Goal: Transaction & Acquisition: Purchase product/service

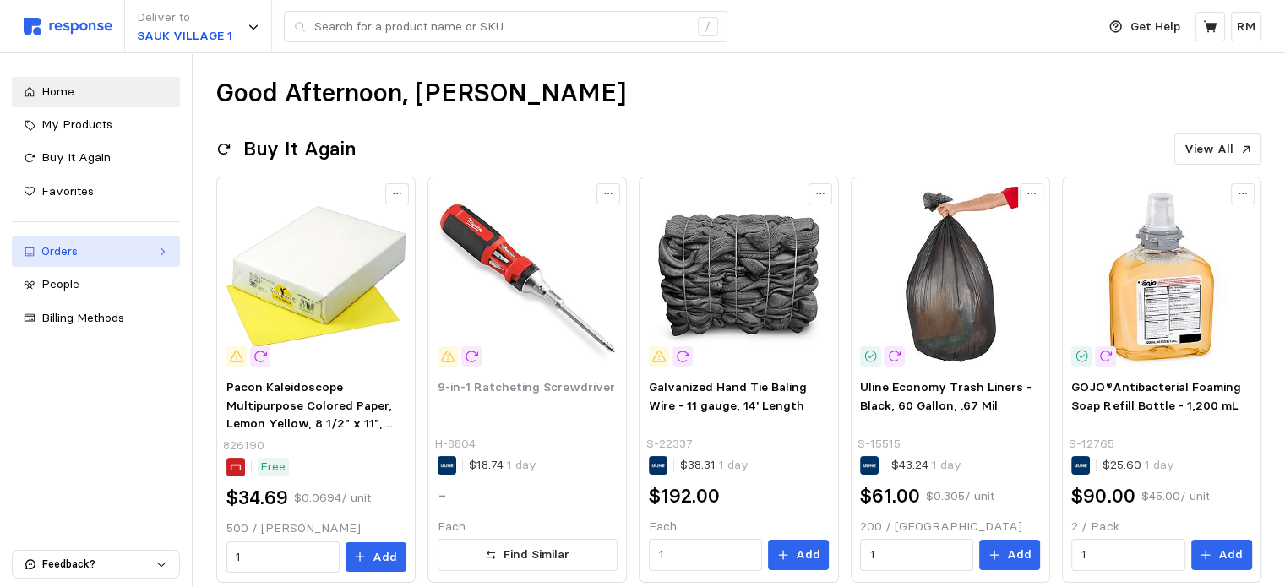
click at [117, 253] on div "Orders" at bounding box center [95, 251] width 109 height 19
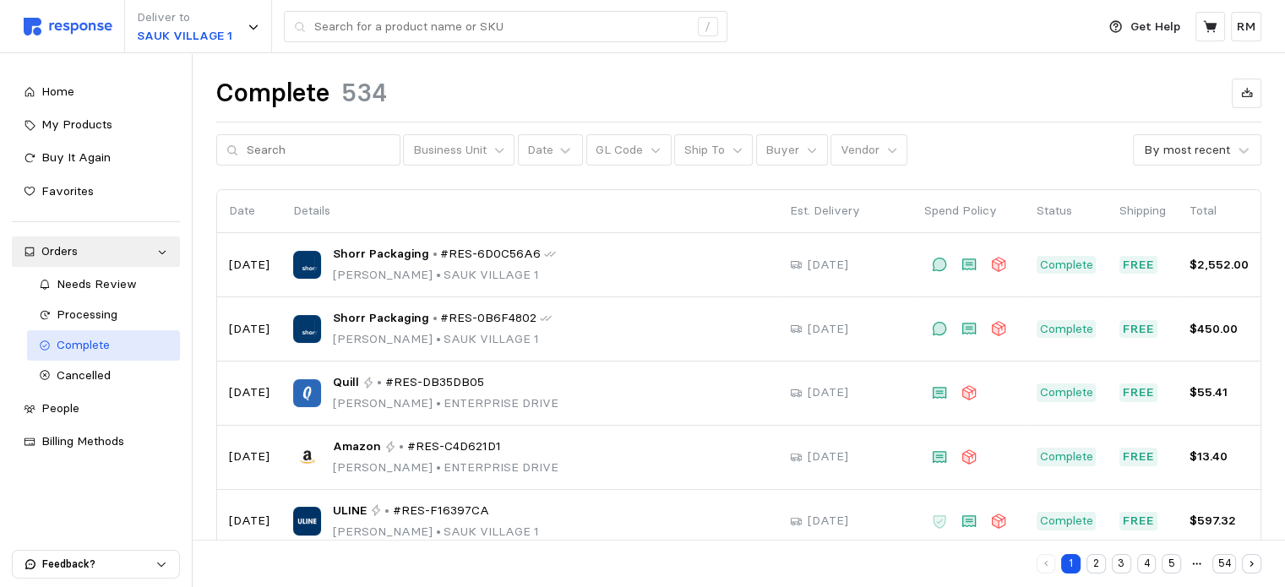
click at [111, 345] on div "Complete" at bounding box center [113, 345] width 112 height 19
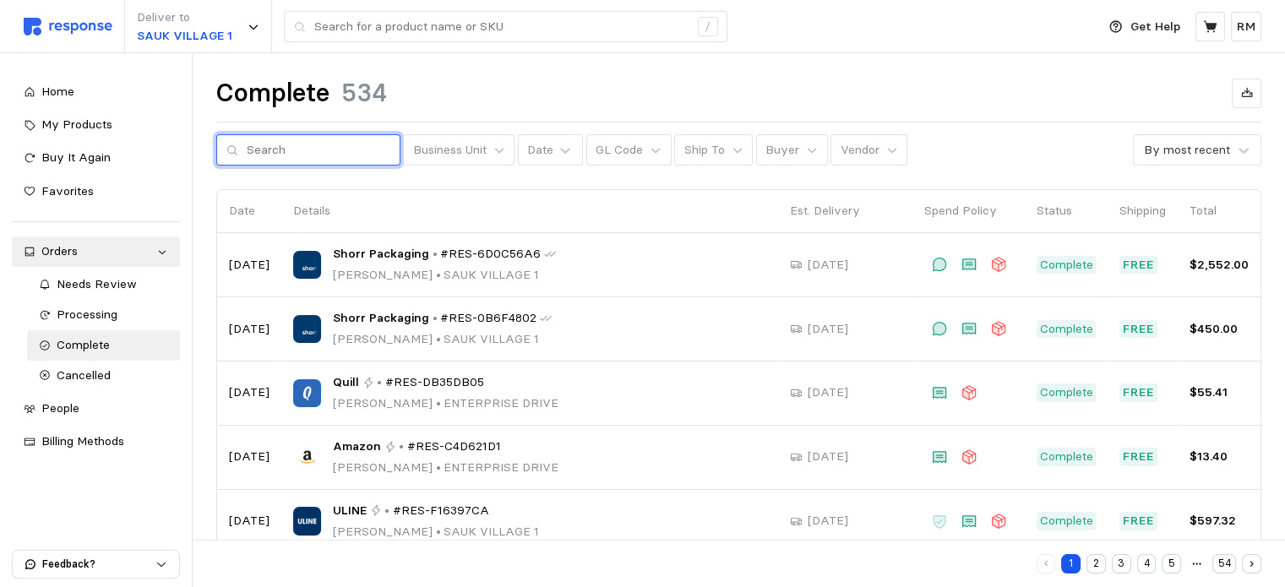
click at [306, 144] on input "text" at bounding box center [319, 150] width 144 height 30
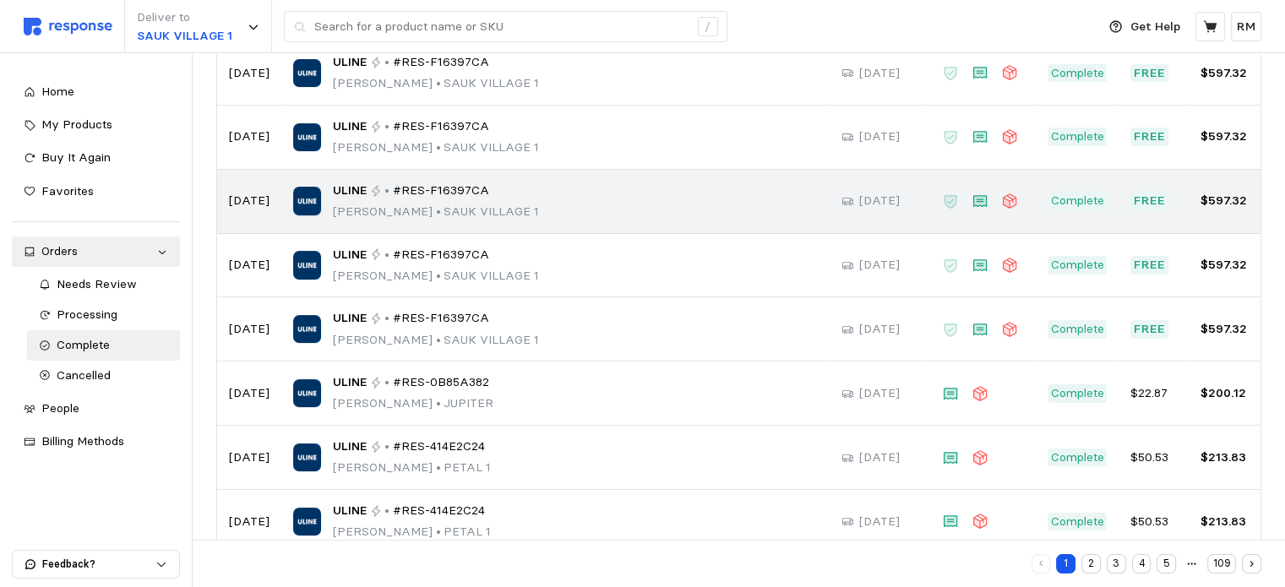
scroll to position [355, 0]
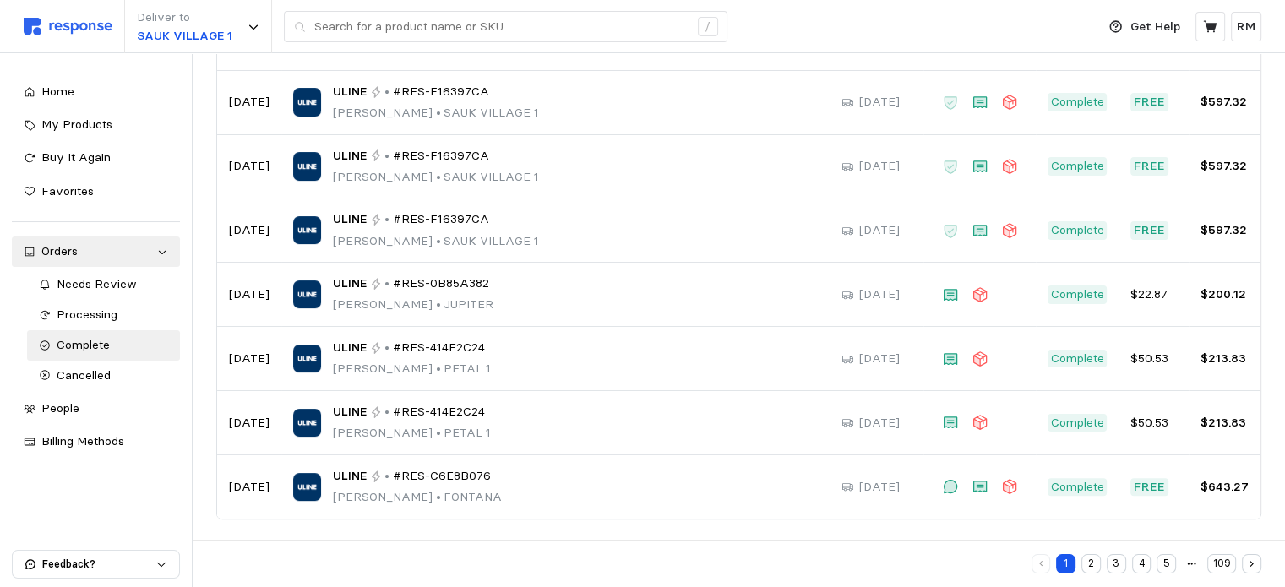
click at [1111, 563] on button "3" at bounding box center [1115, 563] width 19 height 19
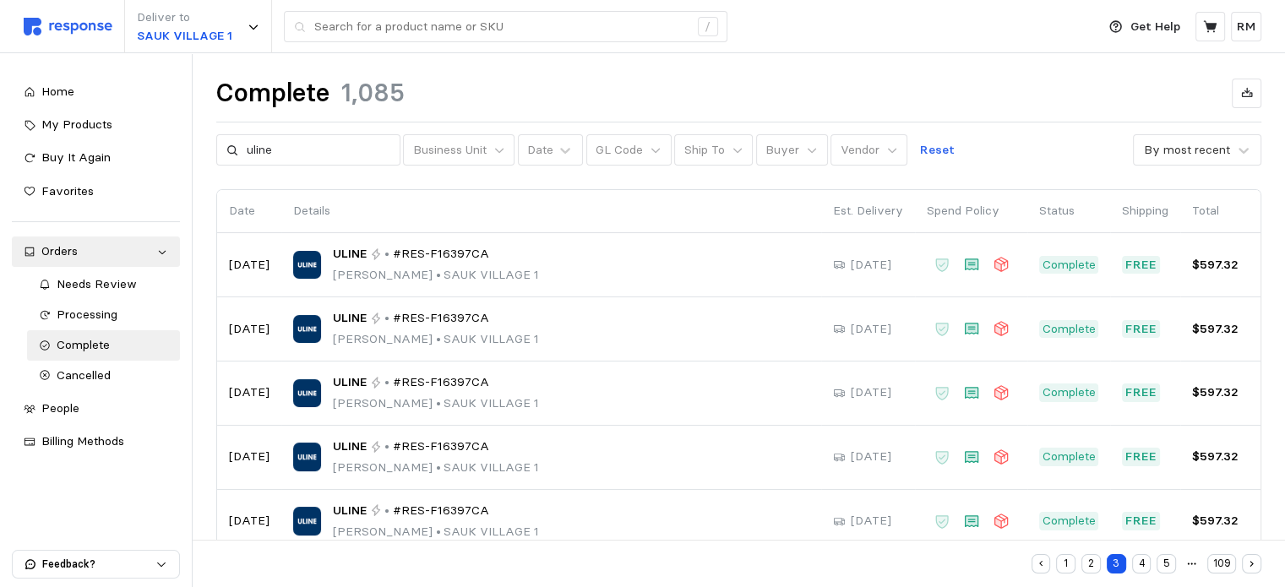
click at [1143, 563] on button "4" at bounding box center [1141, 563] width 19 height 19
click at [1167, 562] on button "5" at bounding box center [1165, 563] width 19 height 19
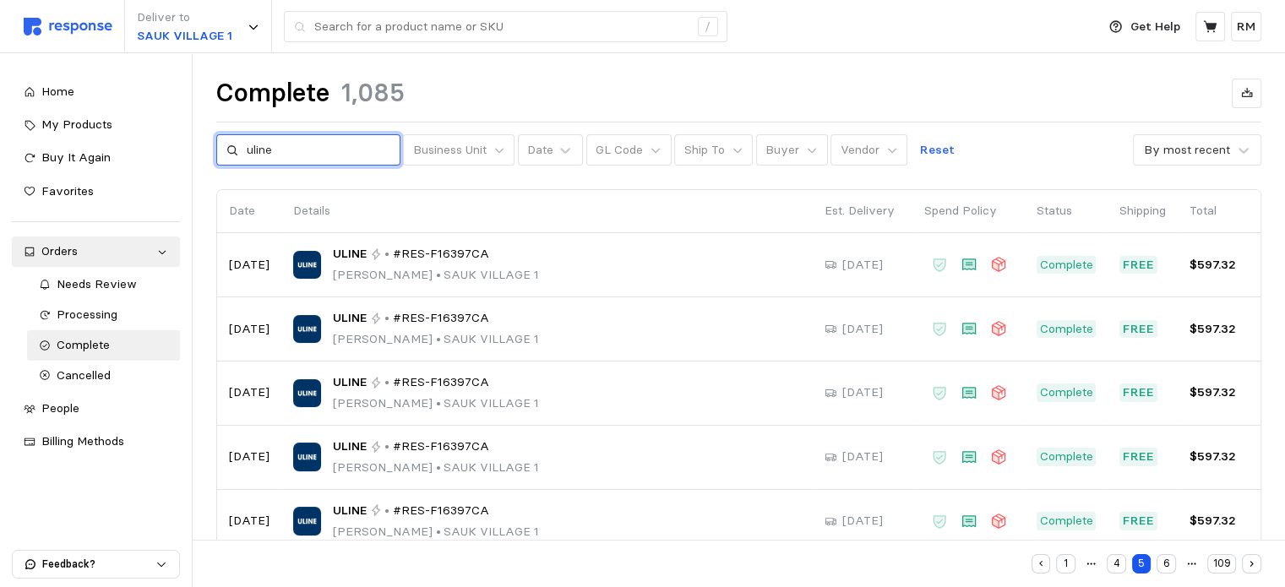
drag, startPoint x: 273, startPoint y: 153, endPoint x: 230, endPoint y: 142, distance: 44.4
click at [230, 142] on div "uline" at bounding box center [308, 150] width 184 height 32
type input "vest"
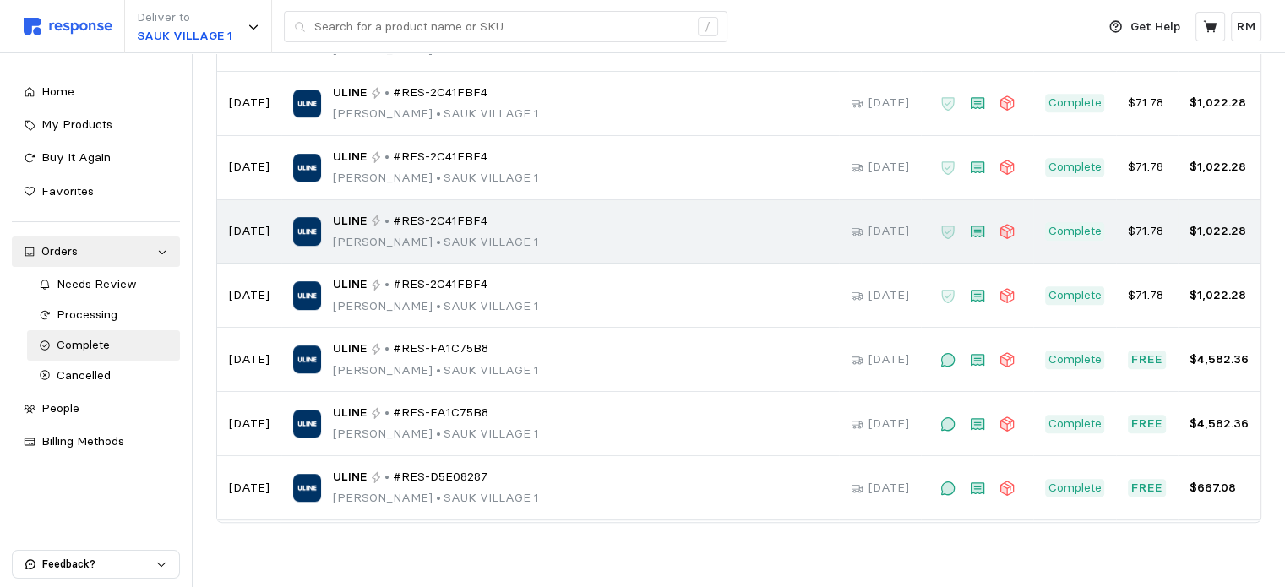
scroll to position [890, 0]
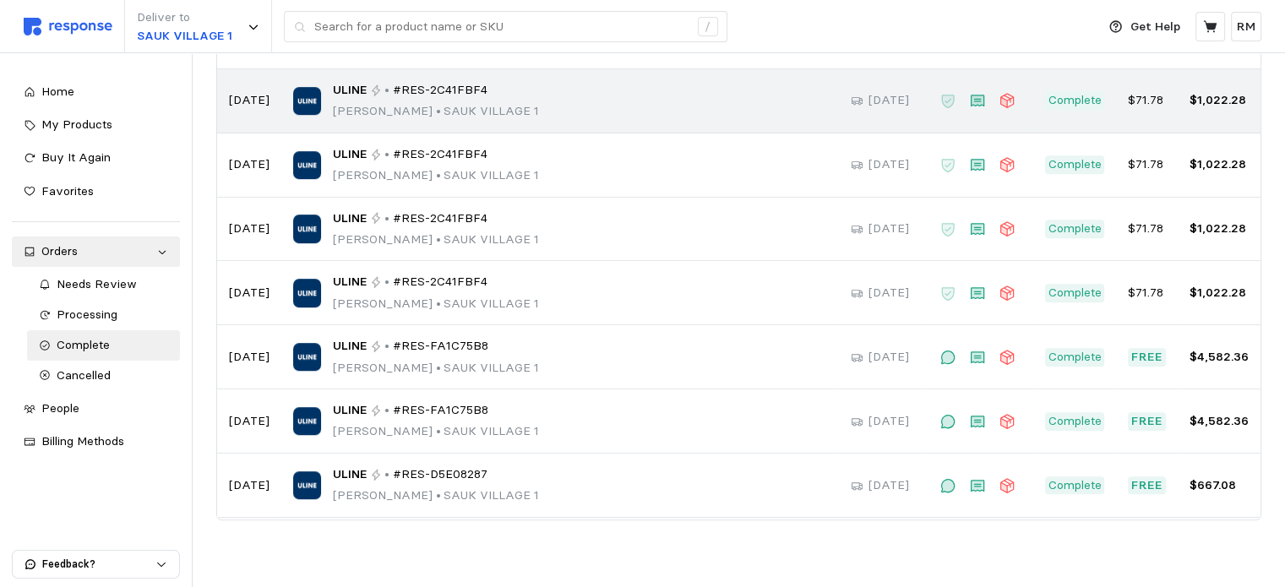
click at [486, 94] on div "ULINE • #RES-2C41FBF4" at bounding box center [436, 90] width 206 height 19
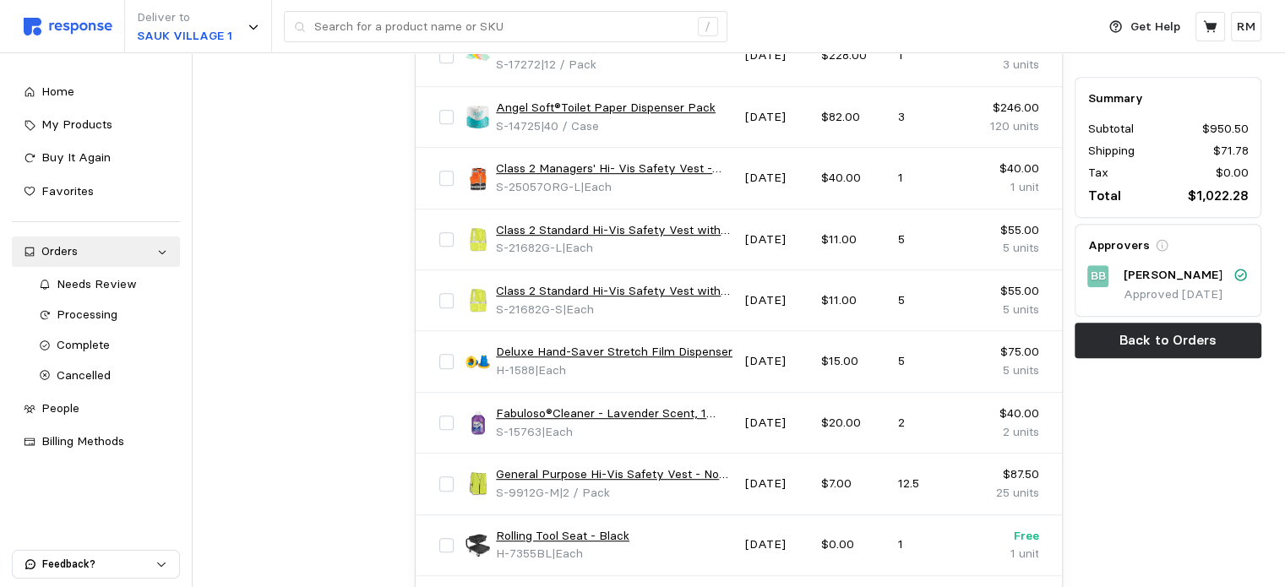
scroll to position [871, 0]
click at [555, 247] on span "S-21682G-L" at bounding box center [529, 246] width 66 height 15
drag, startPoint x: 566, startPoint y: 241, endPoint x: 495, endPoint y: 247, distance: 71.3
click at [496, 247] on p "S-21682G-L | Each" at bounding box center [544, 247] width 97 height 19
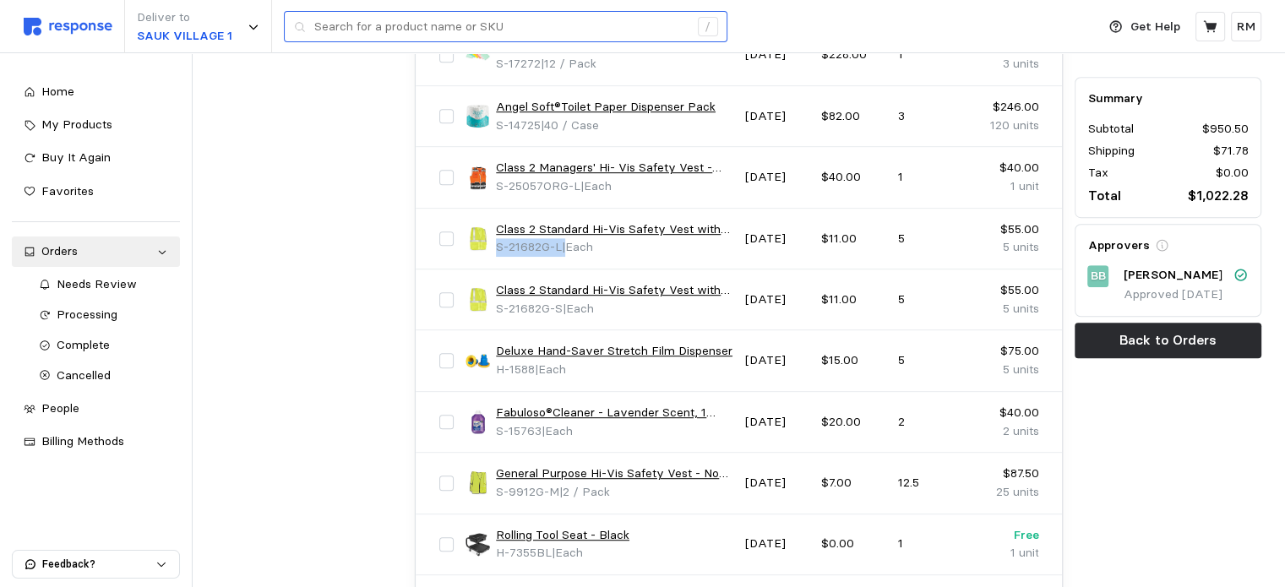
copy p "S-21682G-L"
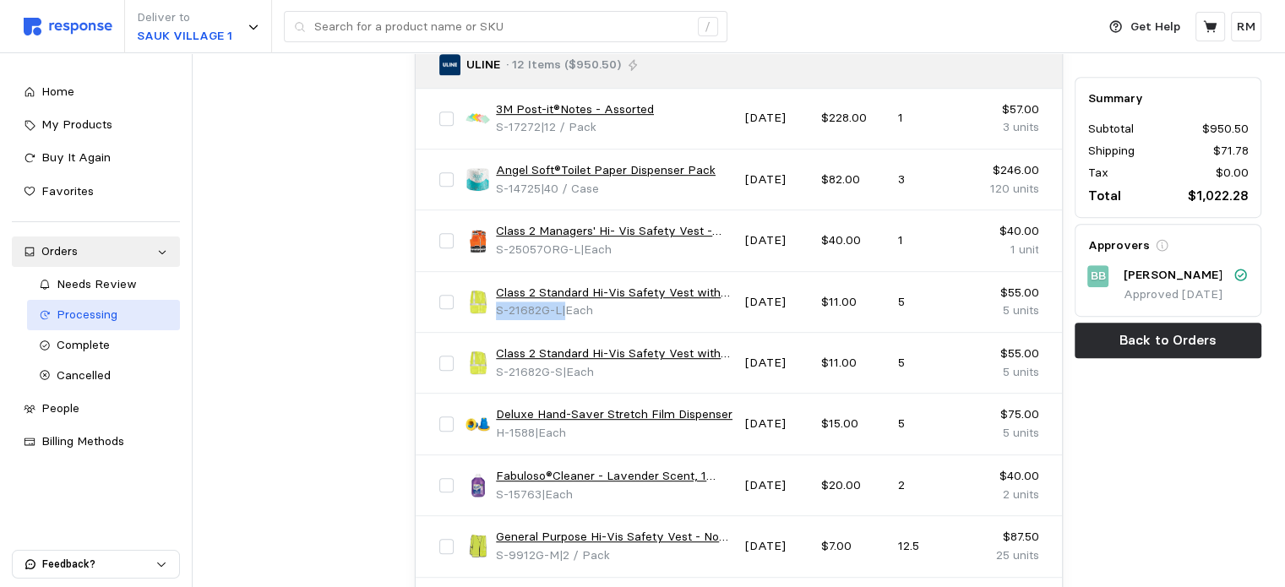
scroll to position [807, 0]
click at [111, 343] on div "Complete" at bounding box center [113, 345] width 112 height 19
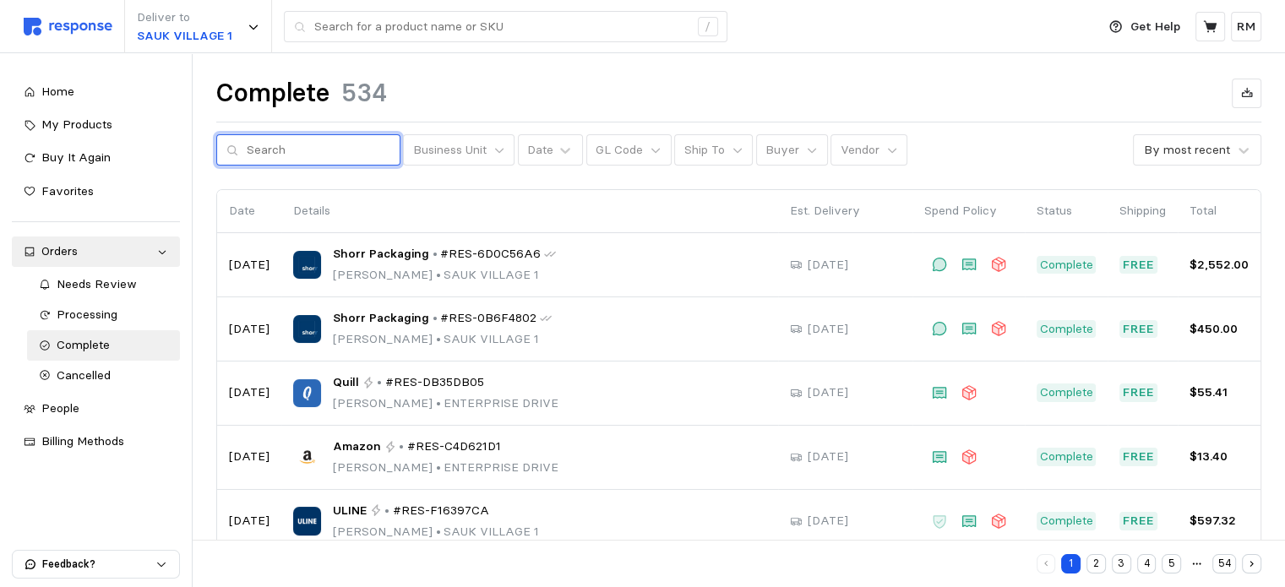
click at [321, 151] on input "text" at bounding box center [319, 150] width 144 height 30
paste input "S-21682G-L"
type input "S-21682G-L"
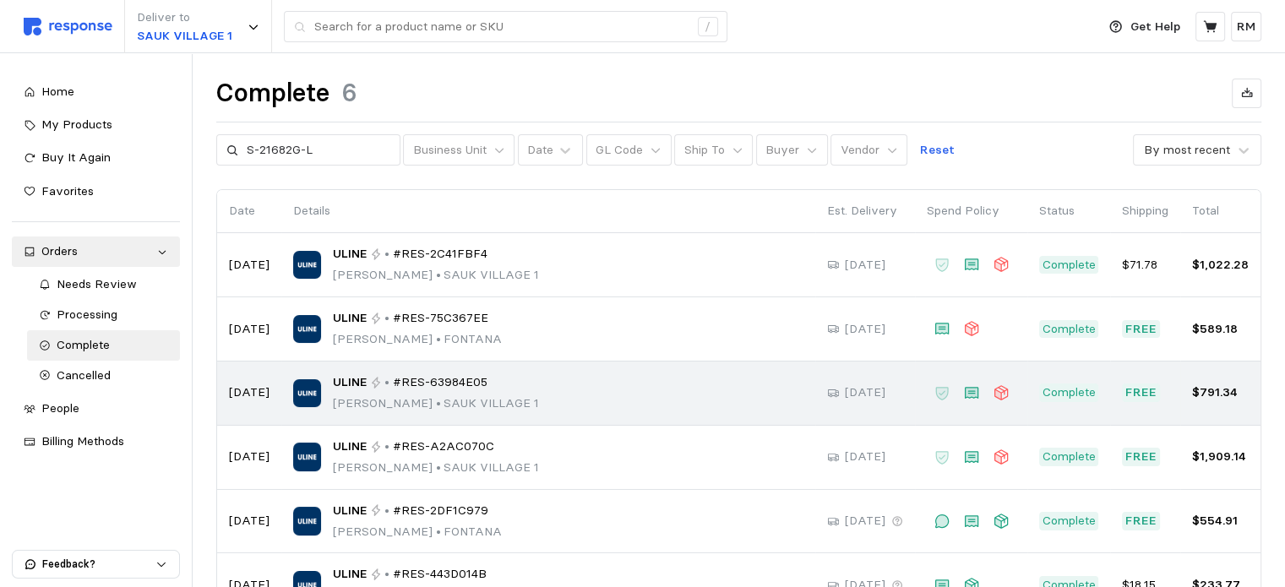
click at [382, 384] on div "ULINE • #RES-63984E05" at bounding box center [436, 382] width 206 height 19
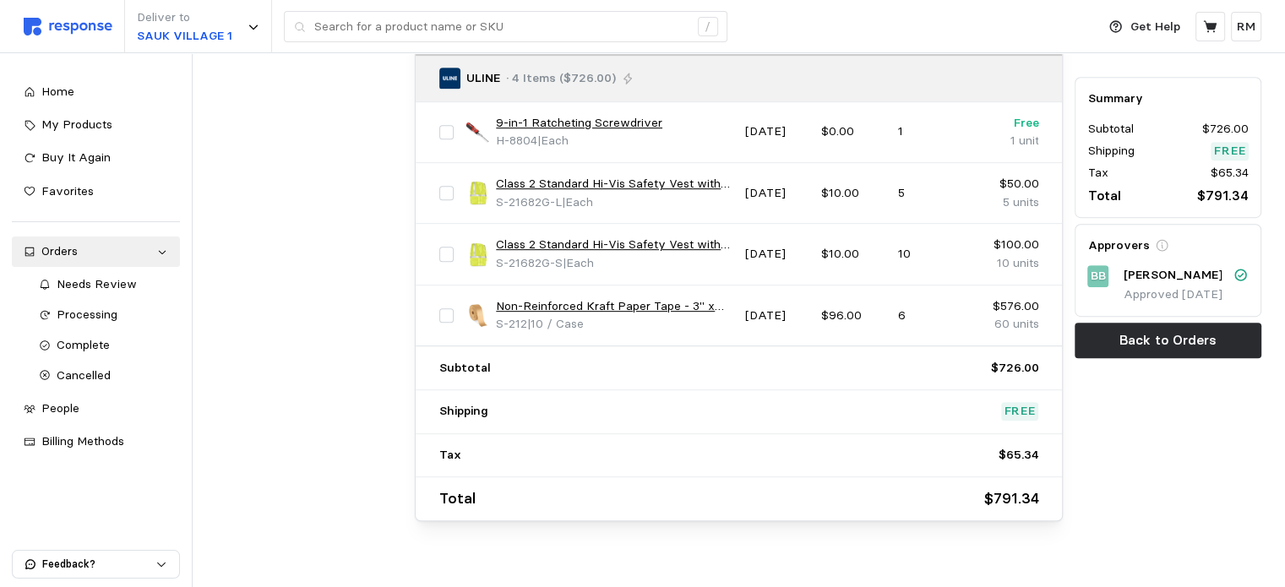
scroll to position [796, 0]
drag, startPoint x: 564, startPoint y: 198, endPoint x: 497, endPoint y: 198, distance: 67.6
click at [497, 198] on p "S-21682G-L | Each" at bounding box center [544, 201] width 97 height 19
copy p "S-21682G-L"
drag, startPoint x: 562, startPoint y: 254, endPoint x: 496, endPoint y: 255, distance: 66.7
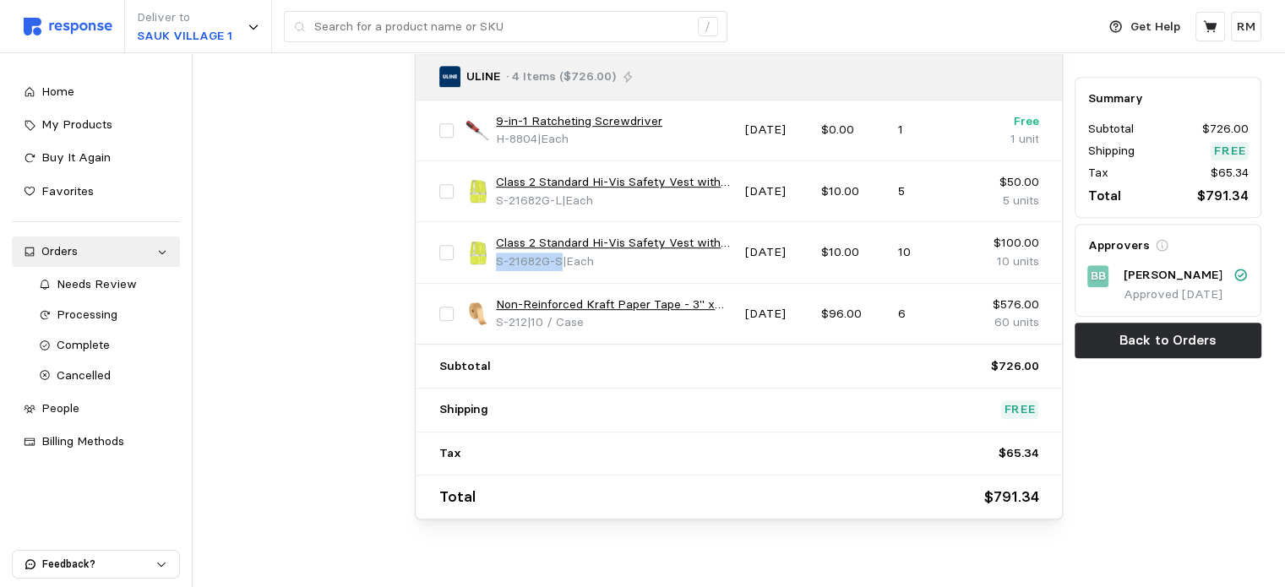
click at [496, 255] on p "S-21682G-S | Each" at bounding box center [545, 262] width 98 height 19
copy span "S-21682G-S"
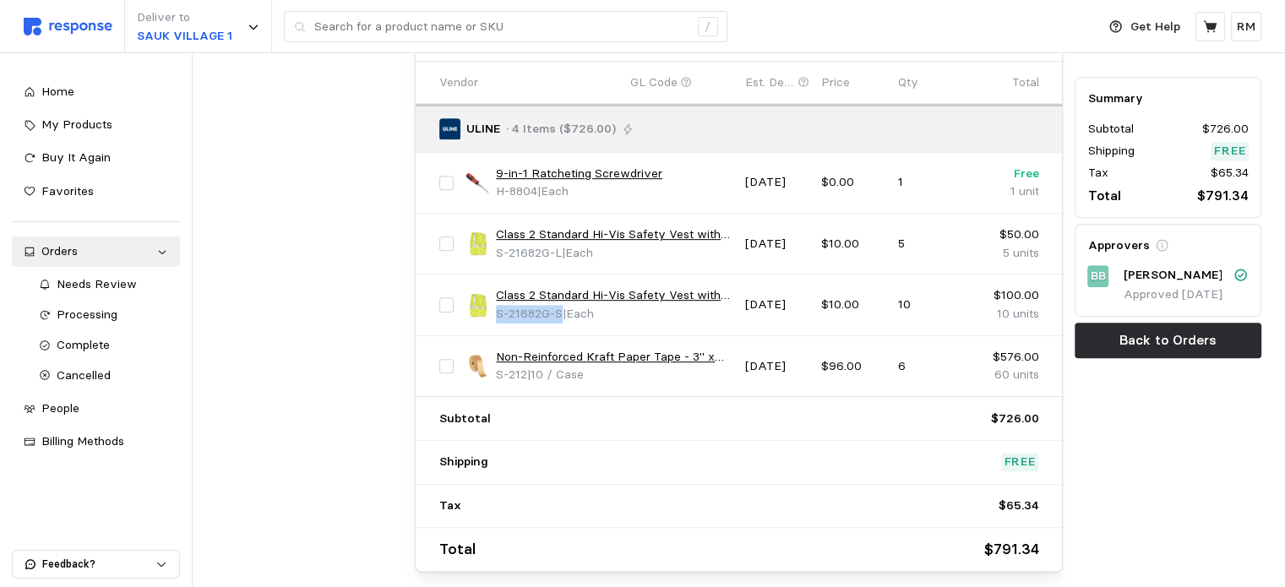
scroll to position [743, 0]
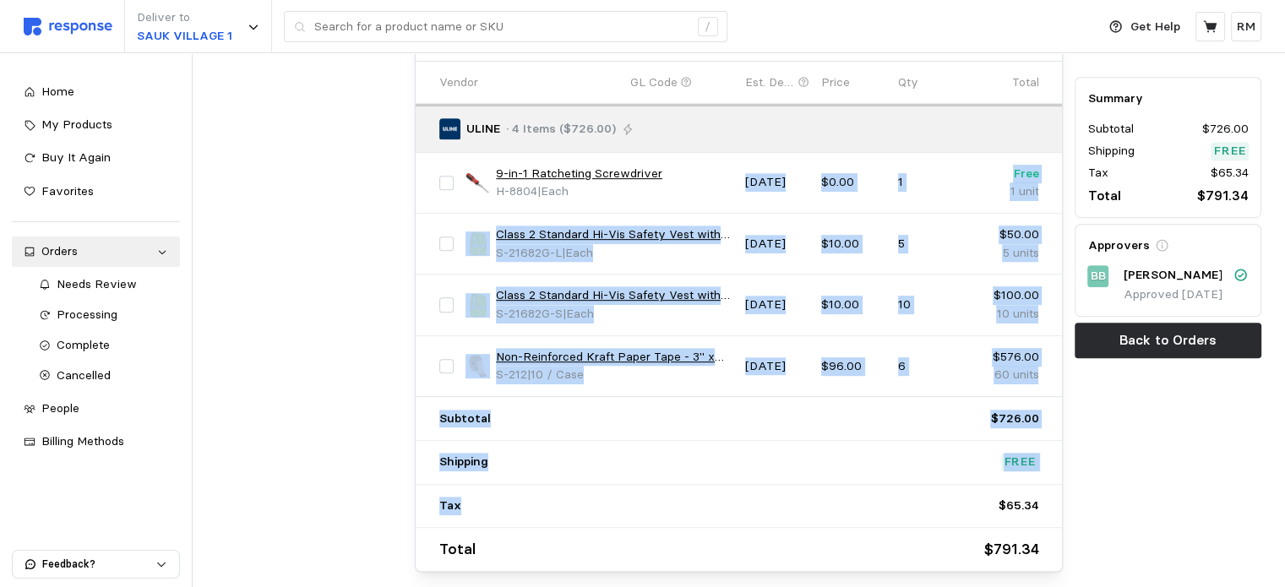
drag, startPoint x: 627, startPoint y: 199, endPoint x: 476, endPoint y: 496, distance: 332.4
click at [476, 496] on div "Vendor GL Code Est. Delivery Price Qty Total ULINE · 4 Items ($726.00) 9-in-1 R…" at bounding box center [739, 316] width 647 height 511
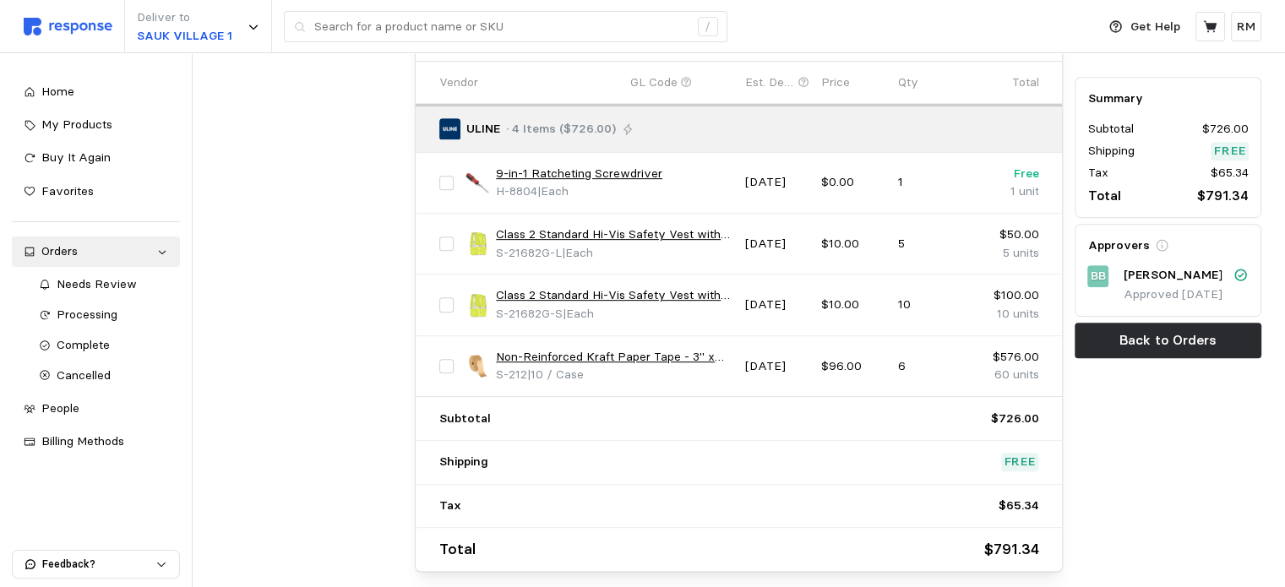
click at [454, 497] on p "Tax" at bounding box center [450, 506] width 22 height 19
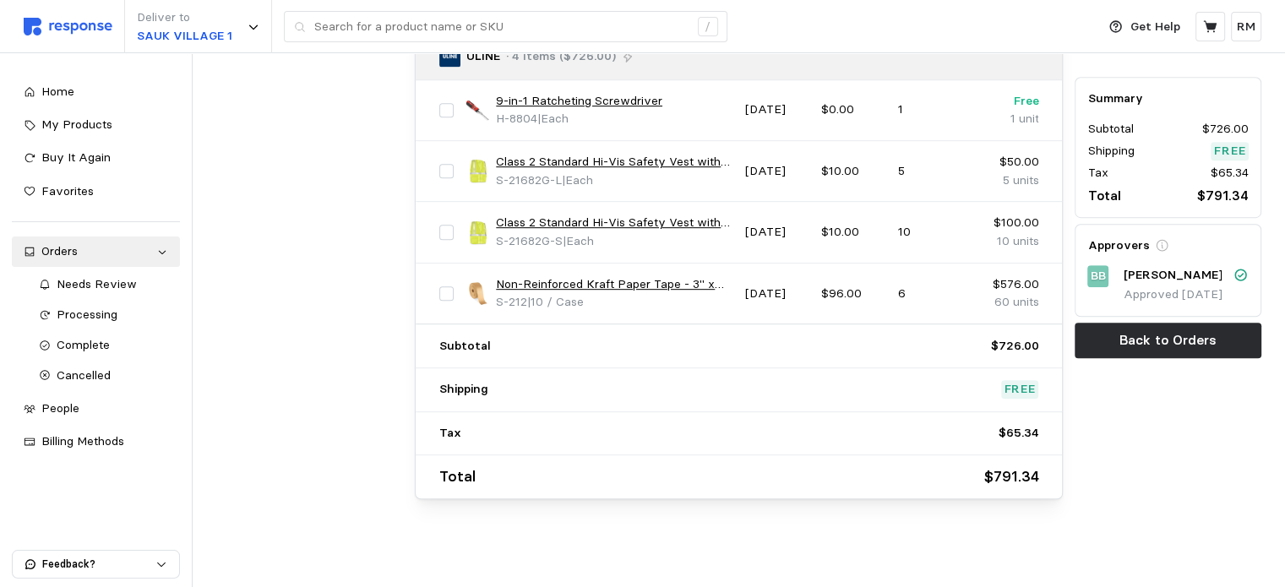
scroll to position [818, 0]
click at [814, 427] on div "Tax $65.34" at bounding box center [739, 431] width 600 height 19
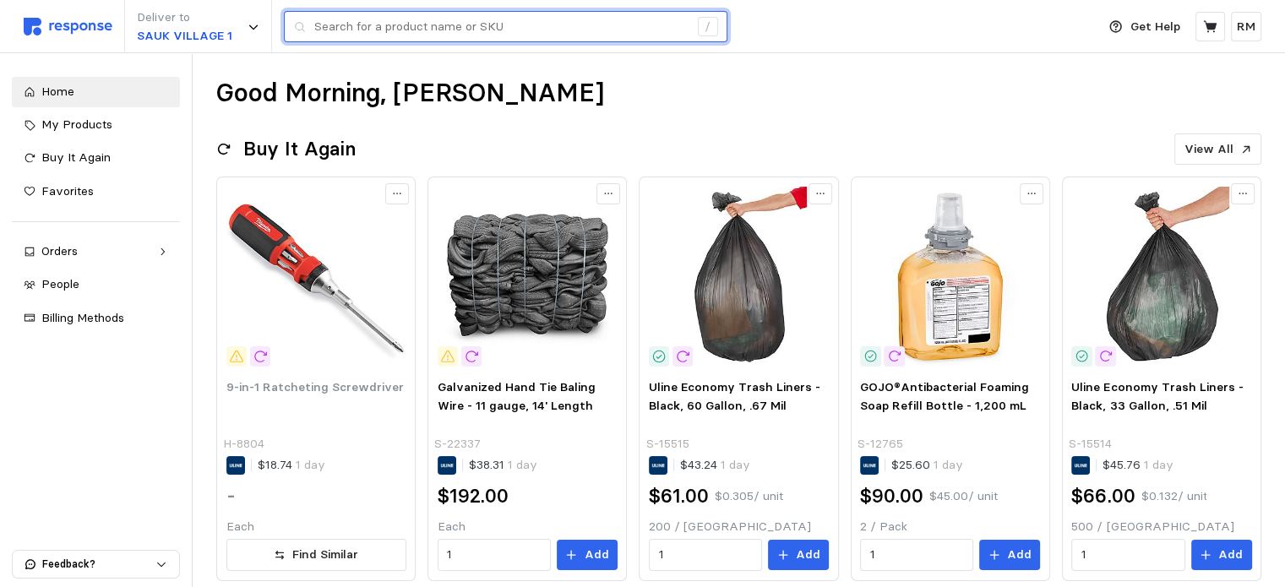
click at [429, 19] on input "text" at bounding box center [501, 27] width 374 height 30
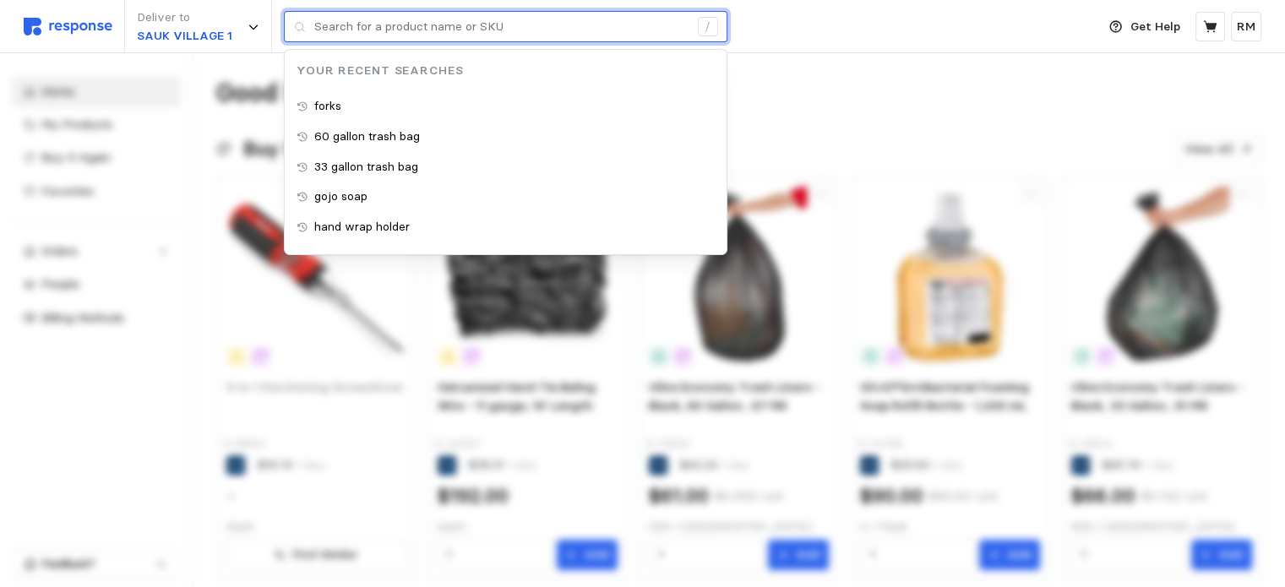
paste input "S-21682G-L"
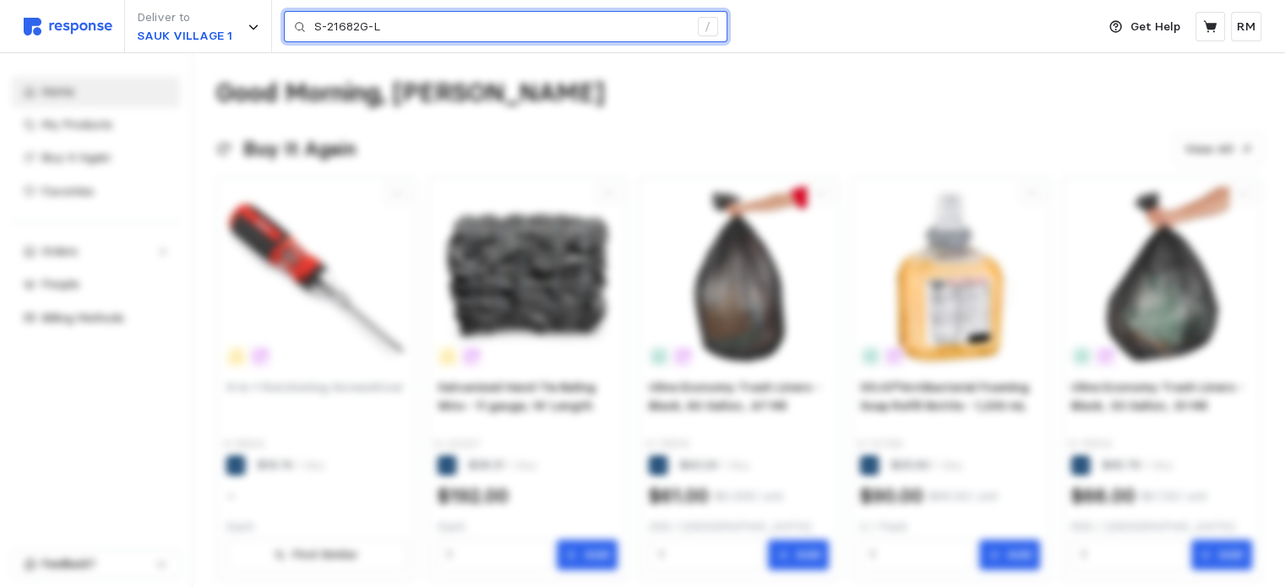
type input "S-21682G-L"
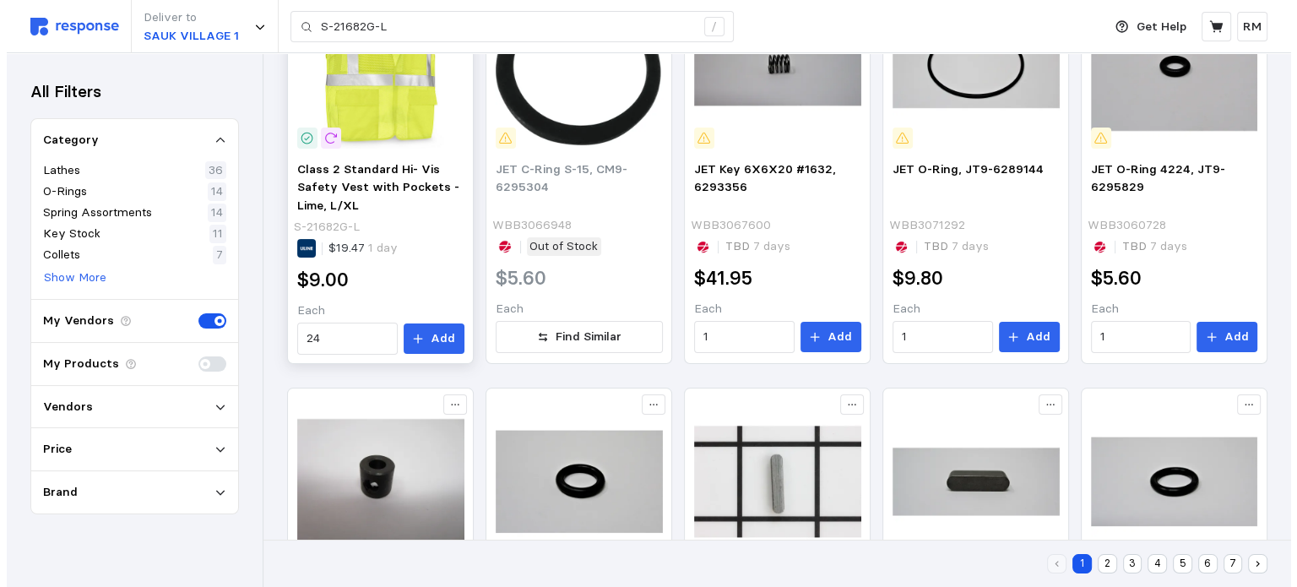
scroll to position [341, 0]
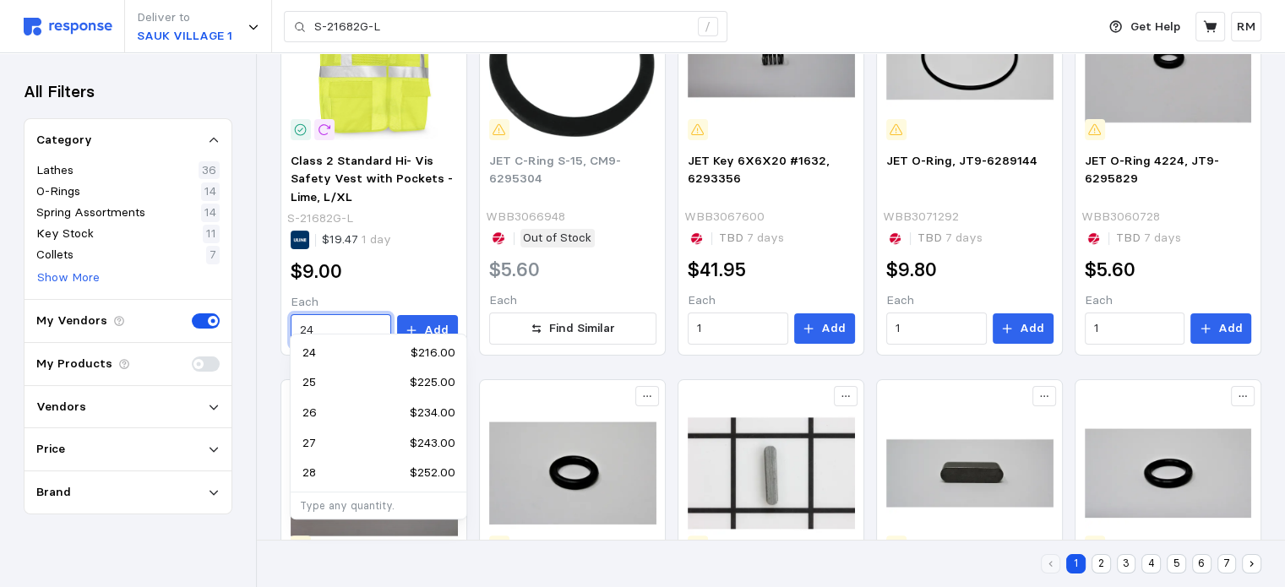
drag, startPoint x: 318, startPoint y: 313, endPoint x: 276, endPoint y: 307, distance: 41.9
click at [276, 307] on div "Lathes O-rings Spring Assortments Key Stock Collets Machine Keys Vises View Mor…" at bounding box center [771, 484] width 1028 height 1545
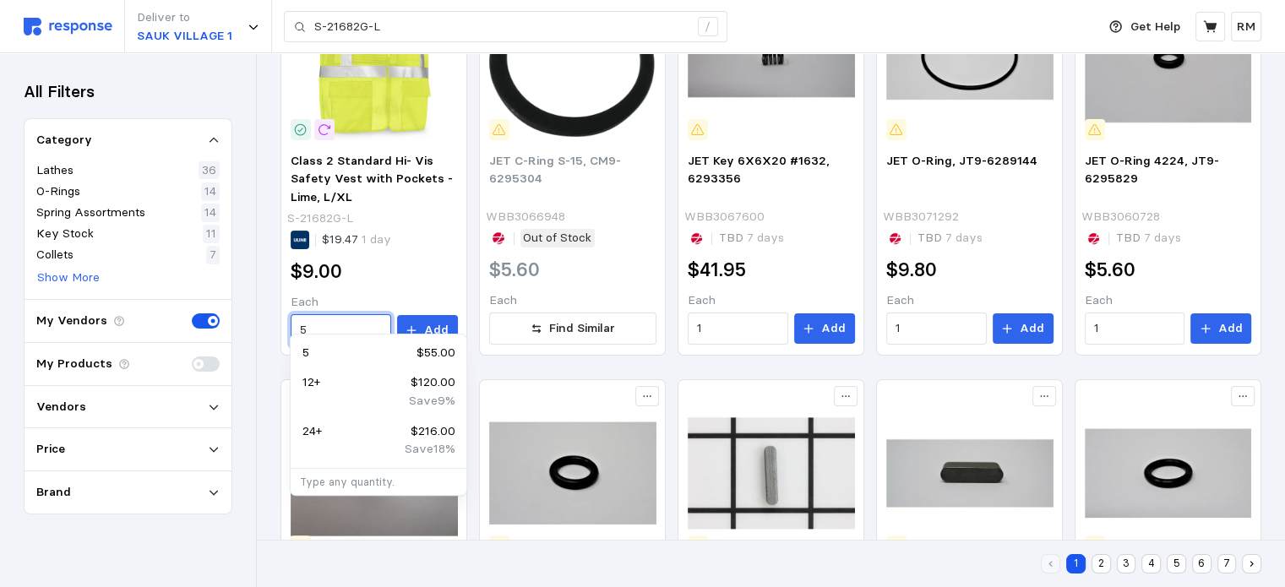
type input "5"
click at [423, 315] on button "Add" at bounding box center [427, 330] width 61 height 30
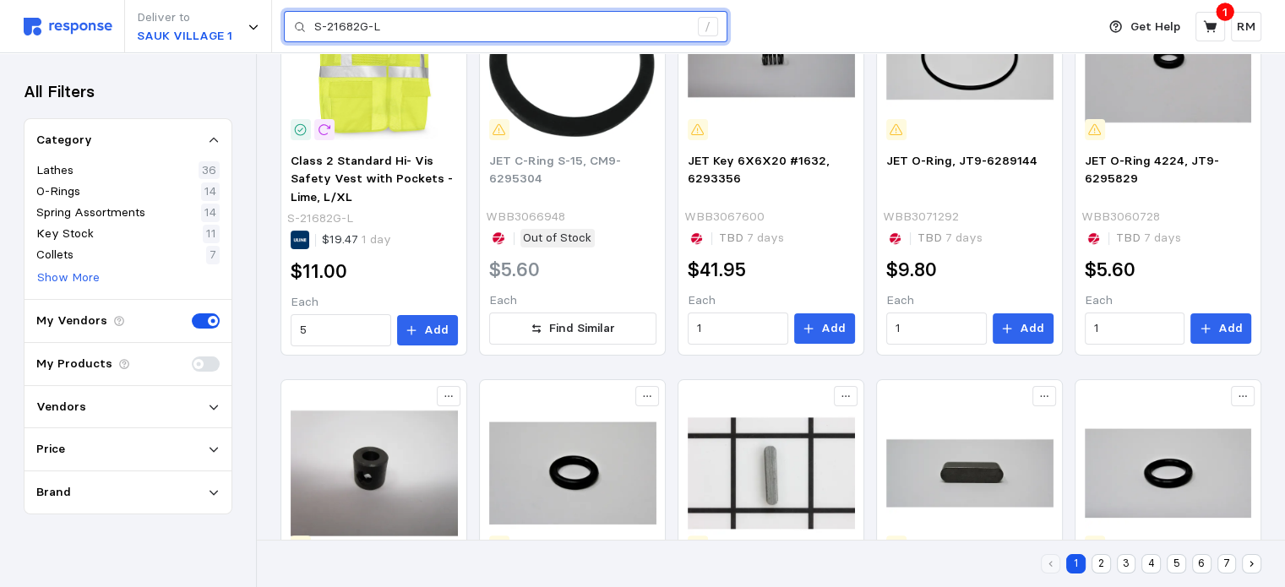
drag, startPoint x: 388, startPoint y: 27, endPoint x: 285, endPoint y: 26, distance: 103.0
click at [285, 26] on div "S-21682G-L /" at bounding box center [505, 27] width 443 height 32
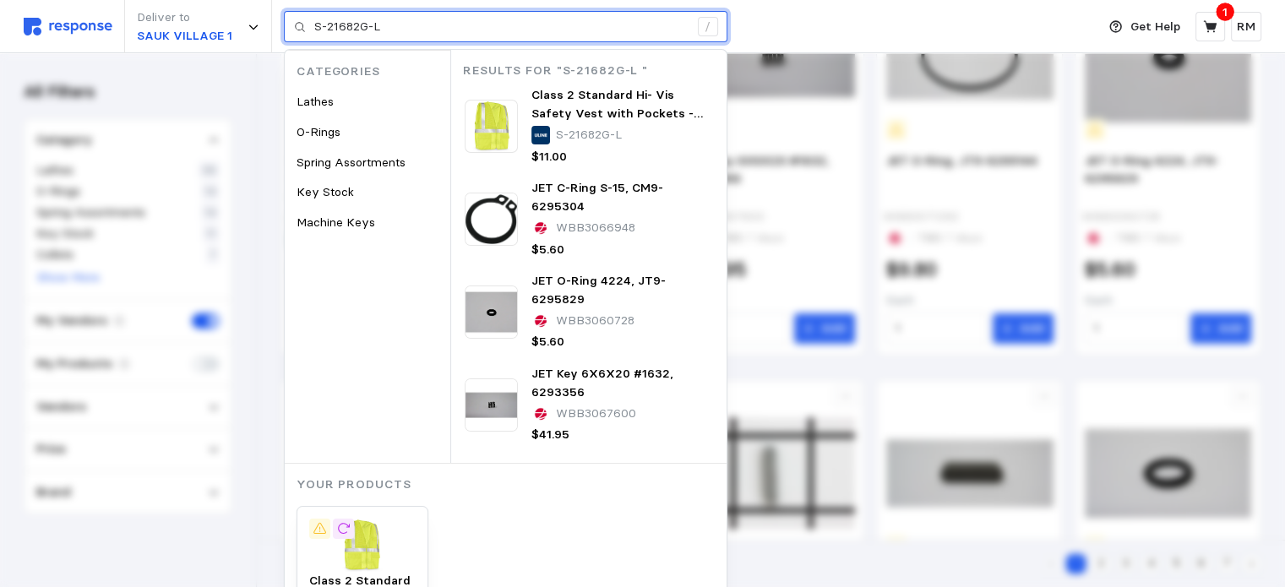
paste input "S"
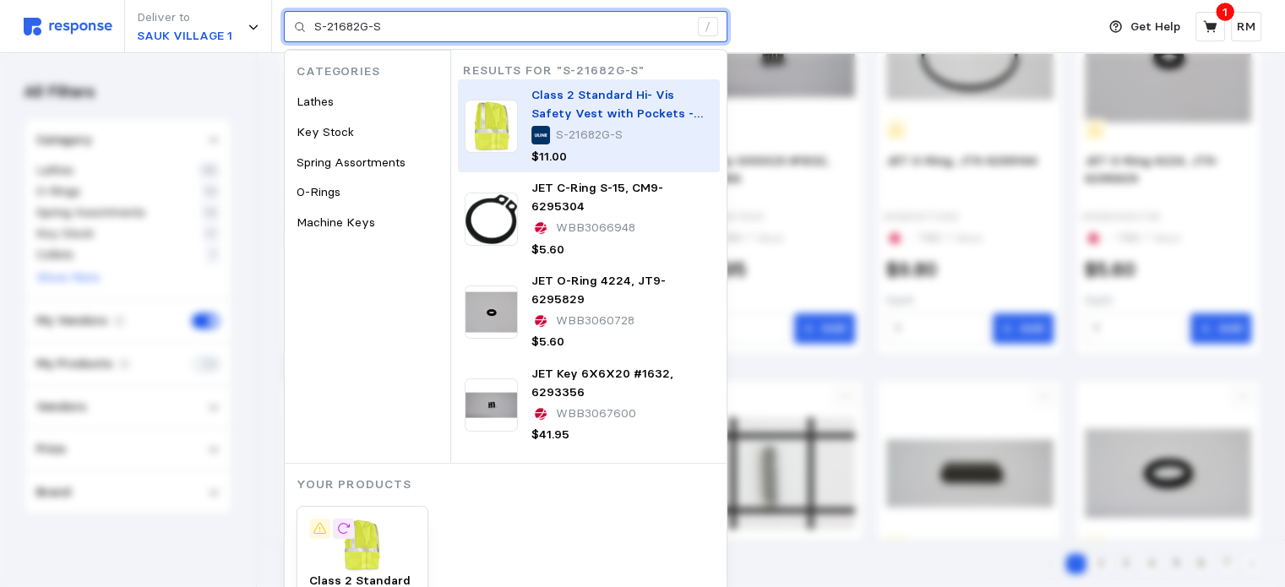
click at [584, 98] on span "Class 2 Standard Hi- Vis Safety Vest with Pockets - Lime, S/M" at bounding box center [616, 113] width 171 height 52
type input "S-21682G-S"
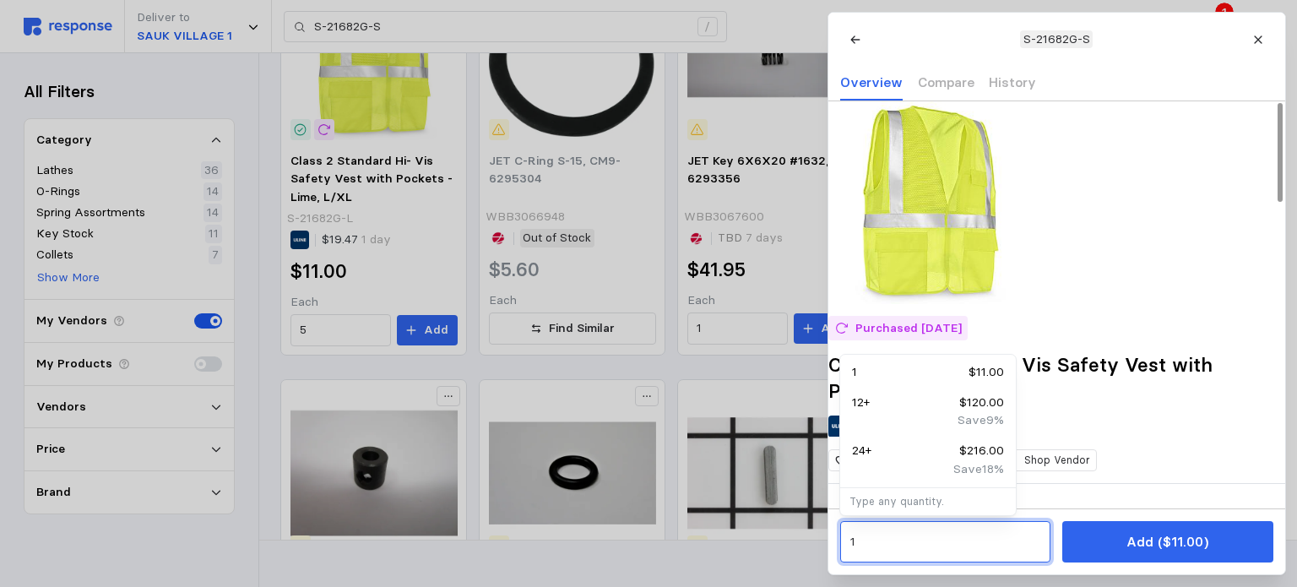
click at [907, 544] on input "1" at bounding box center [945, 542] width 191 height 30
click at [926, 365] on div "10 $110.00" at bounding box center [928, 372] width 152 height 19
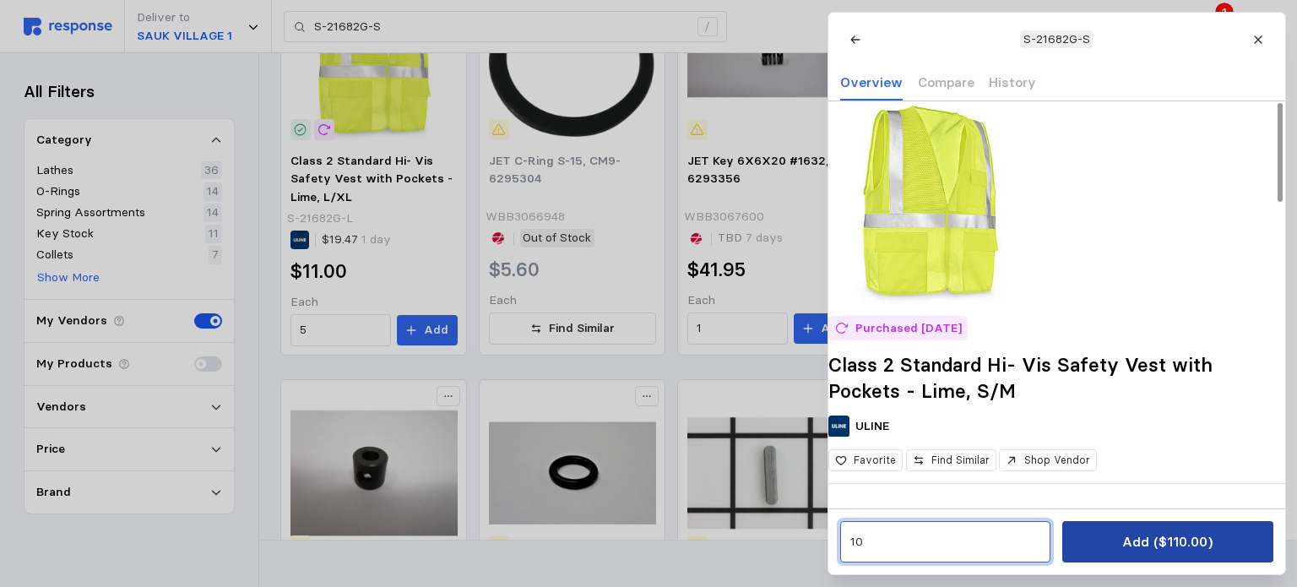
type input "10"
click at [1209, 550] on p "Add ($110.00)" at bounding box center [1167, 541] width 90 height 21
type input "S-21682G-L"
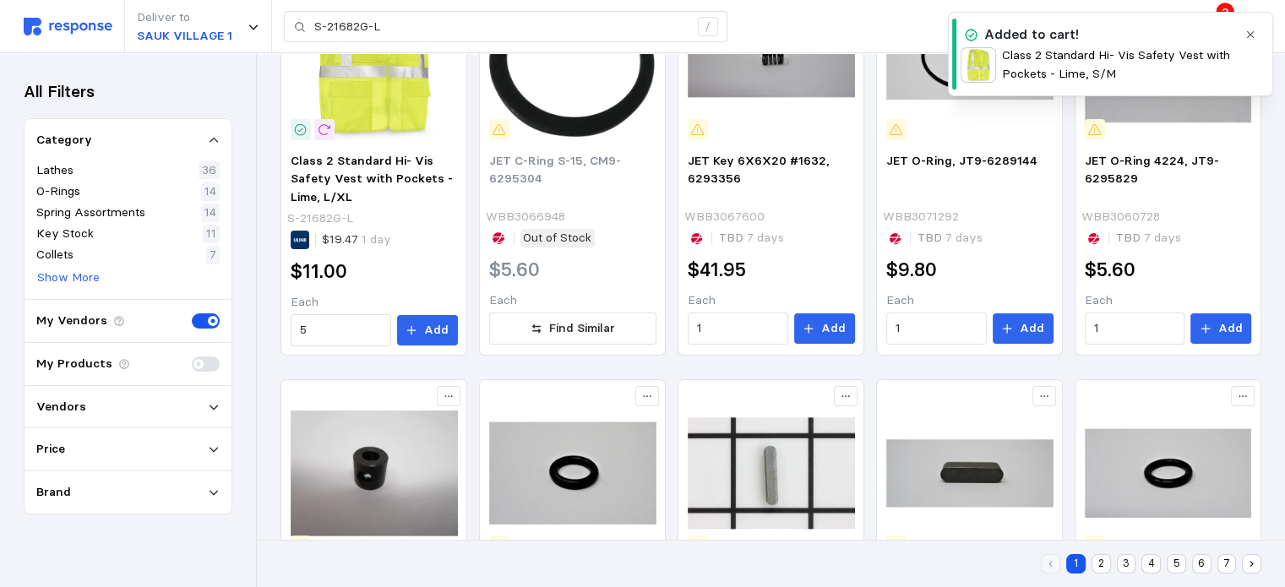
click at [1252, 36] on icon "button" at bounding box center [1250, 35] width 12 height 12
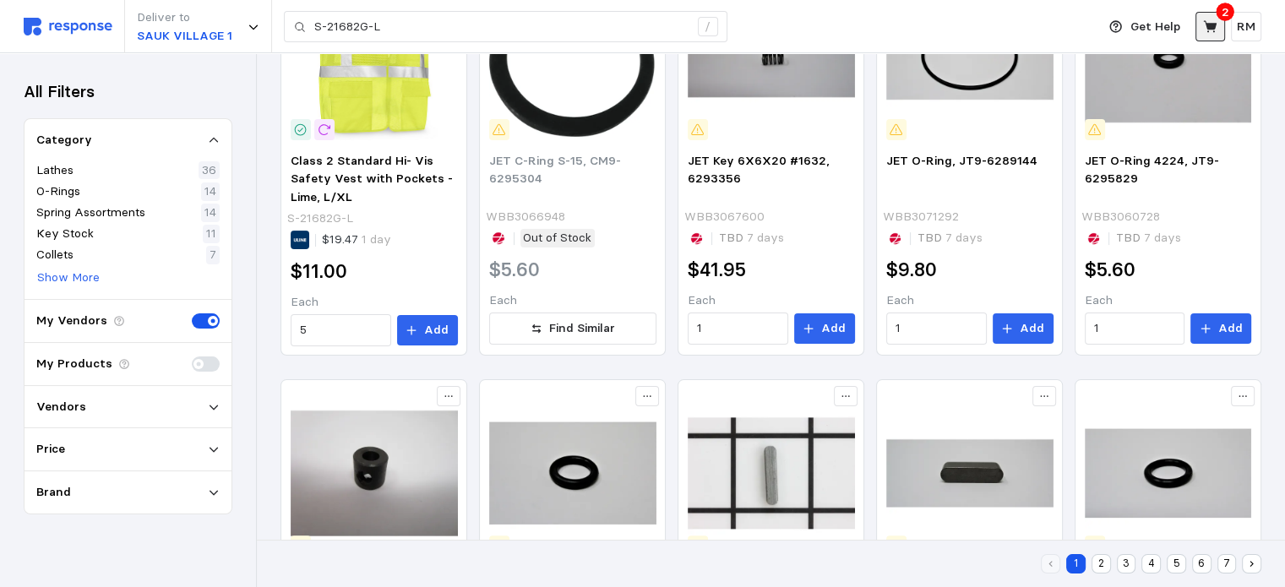
click at [1209, 24] on icon at bounding box center [1210, 26] width 14 height 12
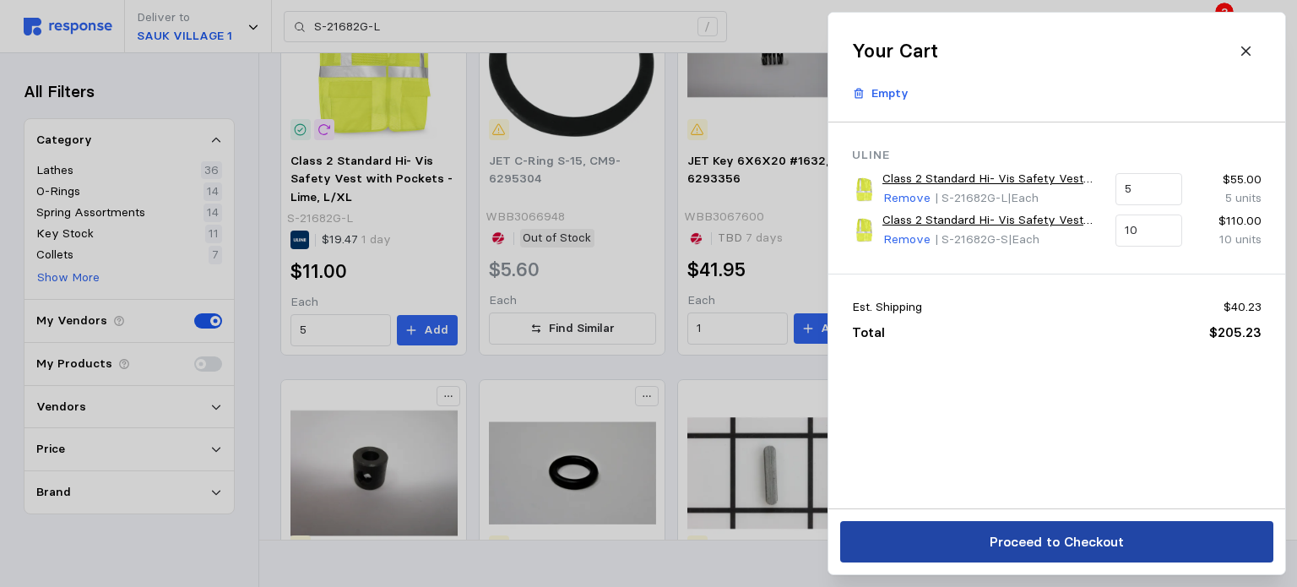
click at [981, 547] on button "Proceed to Checkout" at bounding box center [1056, 541] width 433 height 41
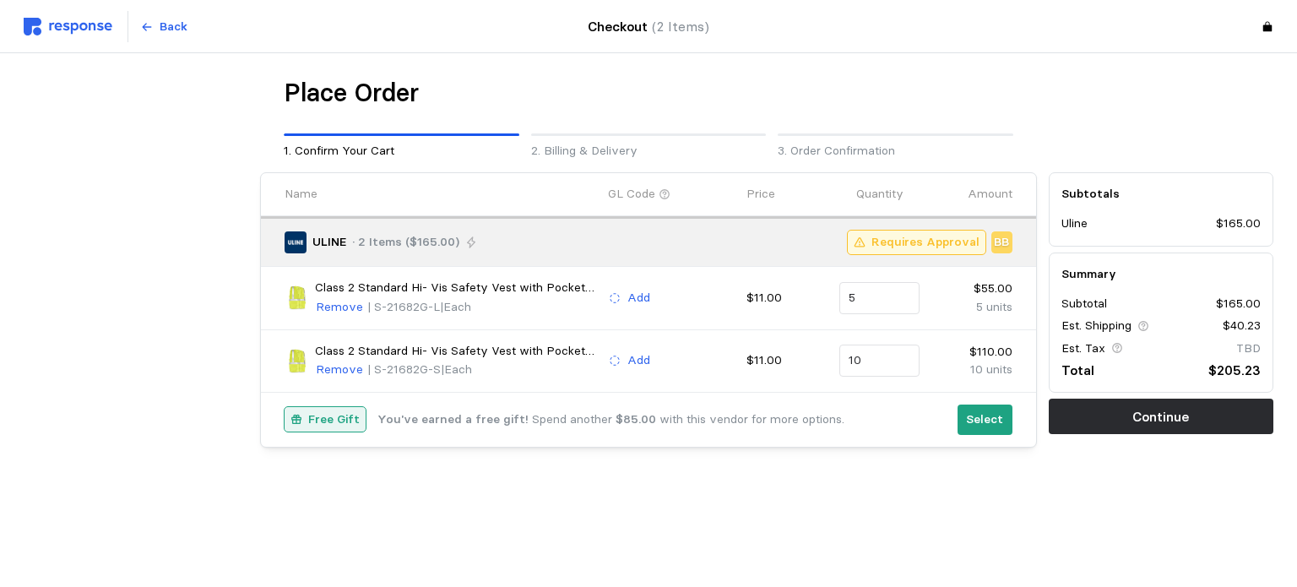
click at [1145, 322] on icon at bounding box center [1144, 326] width 12 height 12
click at [1247, 325] on p "$40.23" at bounding box center [1242, 326] width 38 height 19
click at [1155, 334] on div "Est. Shipping $40.23" at bounding box center [1161, 326] width 199 height 19
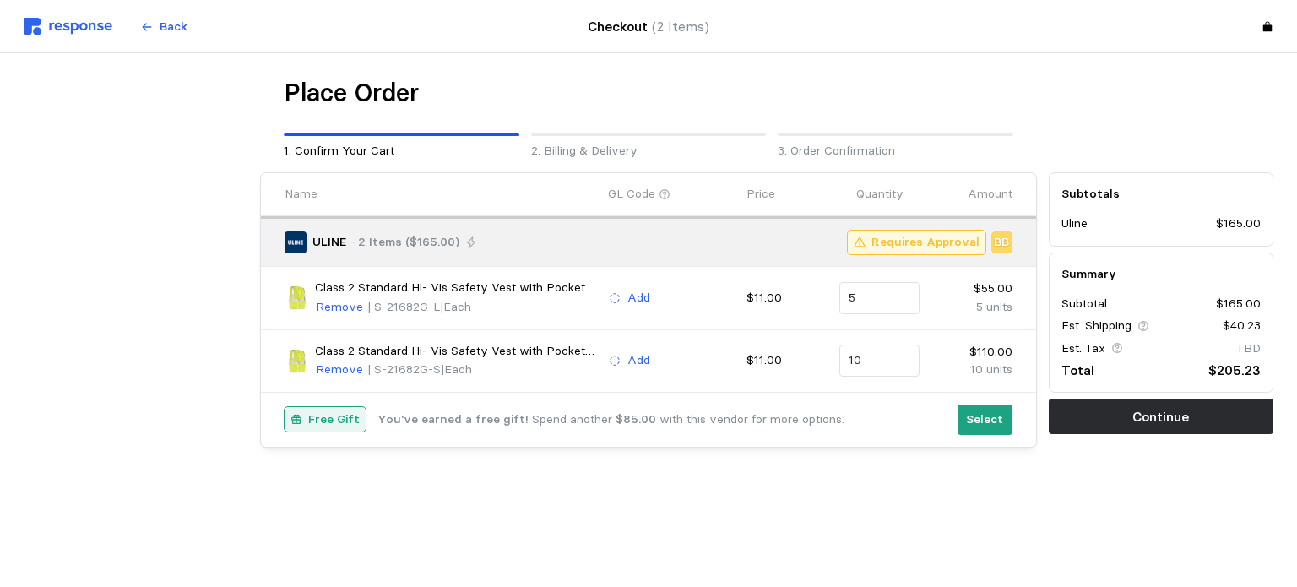
click at [1149, 327] on icon at bounding box center [1143, 326] width 10 height 10
click at [1147, 322] on icon at bounding box center [1144, 326] width 12 height 12
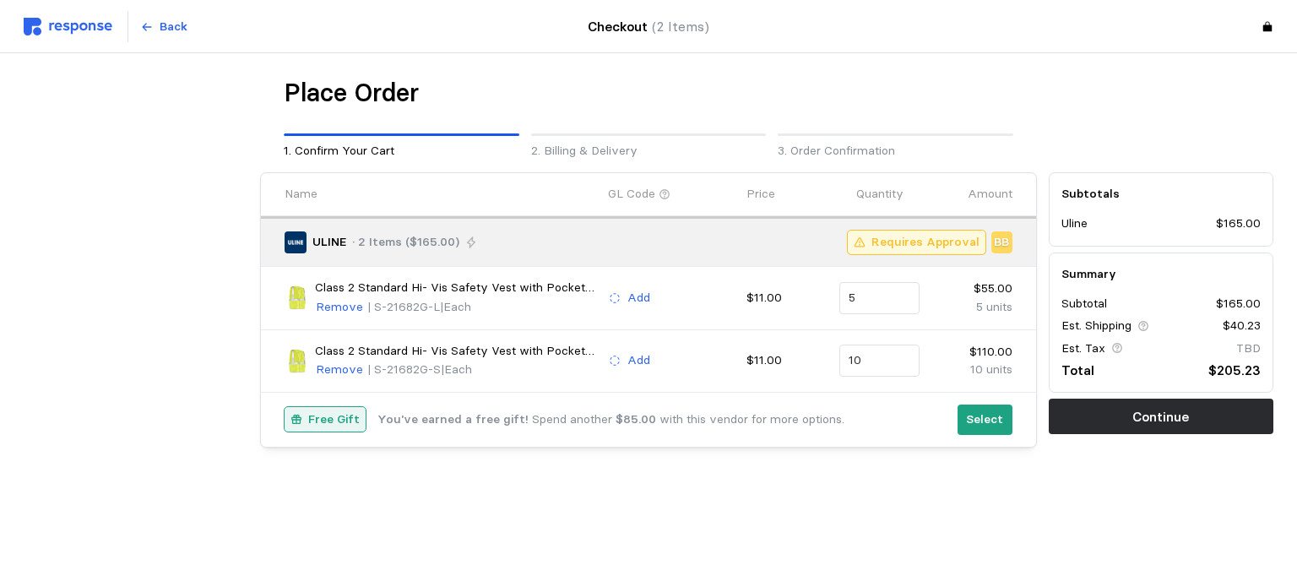
click at [58, 36] on div "Back" at bounding box center [254, 27] width 461 height 32
click at [58, 31] on img at bounding box center [68, 27] width 89 height 18
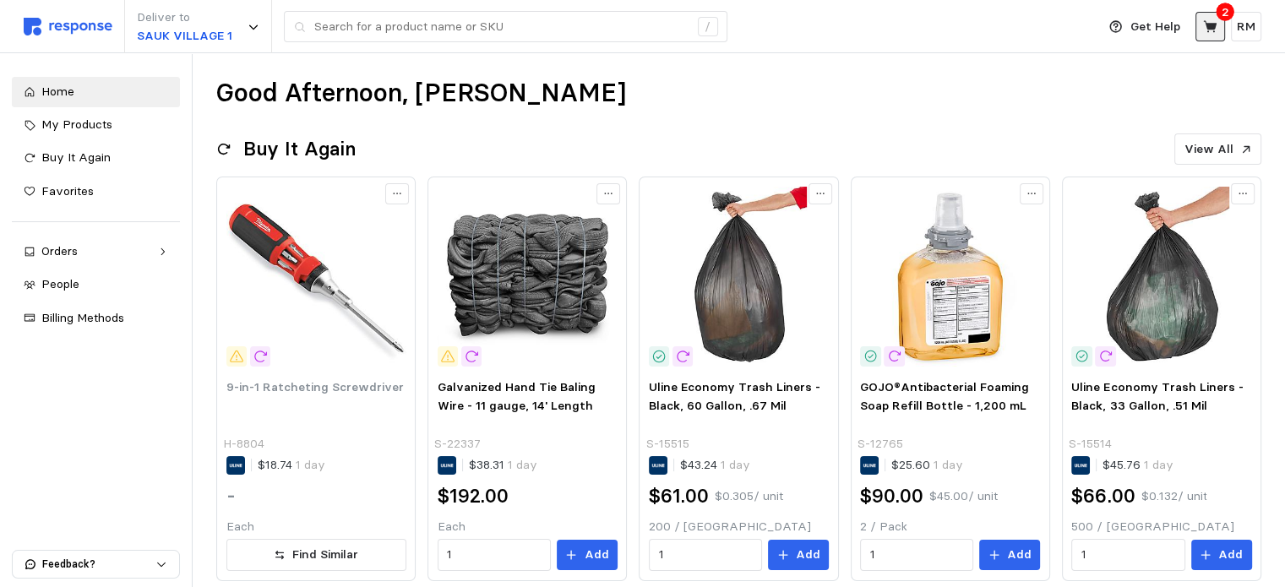
click at [1203, 33] on icon at bounding box center [1210, 26] width 15 height 15
